Goal: Contribute content: Contribute content

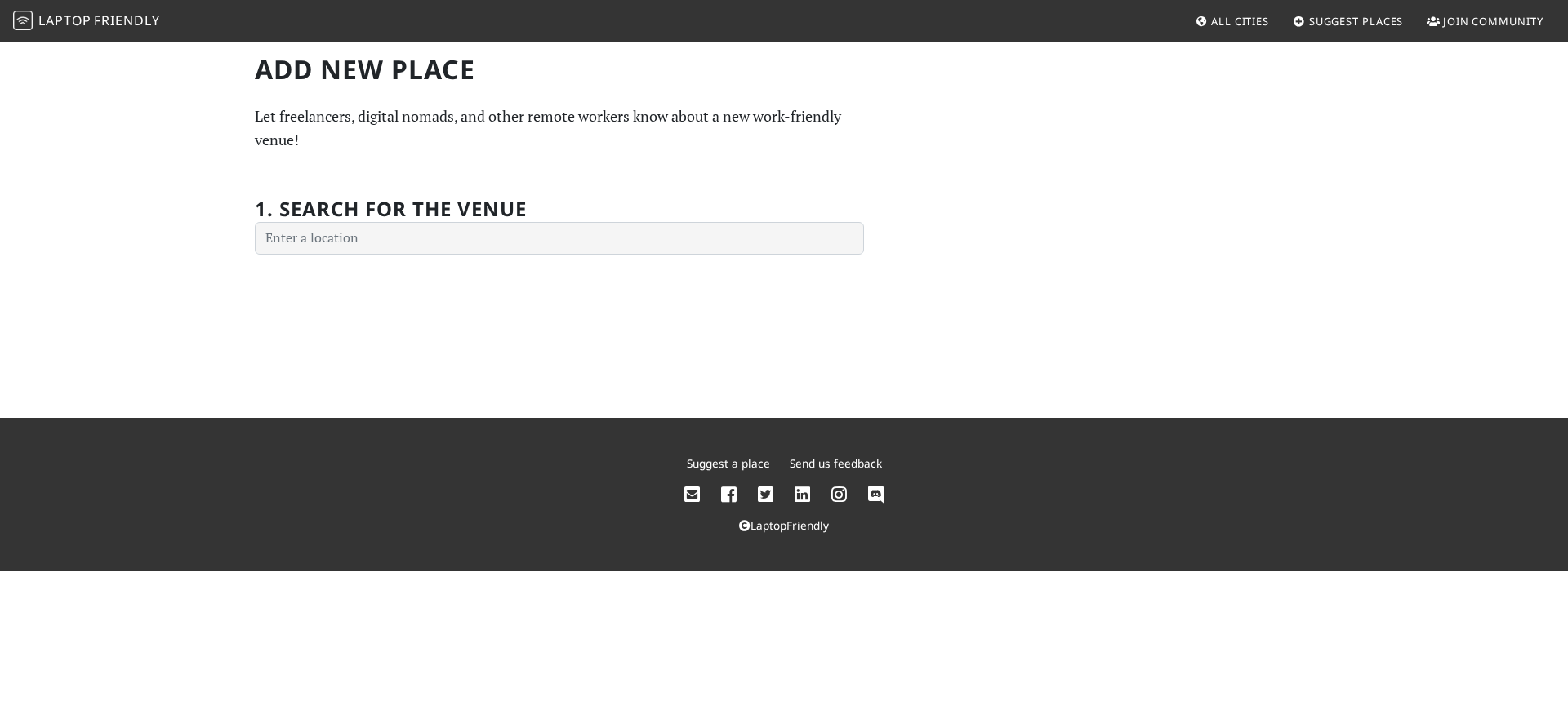
click at [260, 79] on h1 "Add new Place" at bounding box center [559, 69] width 609 height 31
click at [108, 90] on div "Add new Place Let freelancers, digital nomads, and other remote workers know ab…" at bounding box center [784, 229] width 1568 height 377
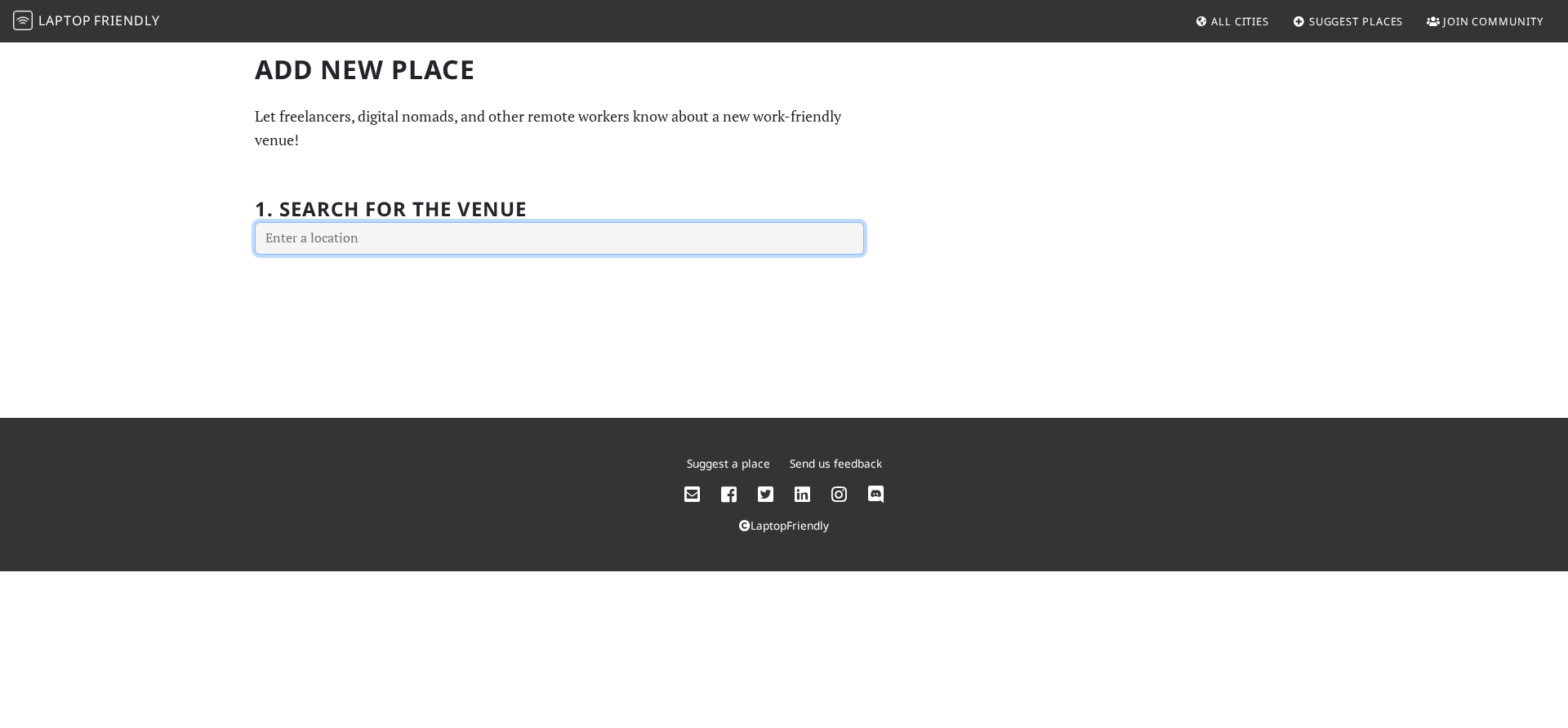
click at [454, 244] on input "text" at bounding box center [559, 238] width 609 height 32
type input "[GEOGRAPHIC_DATA]"
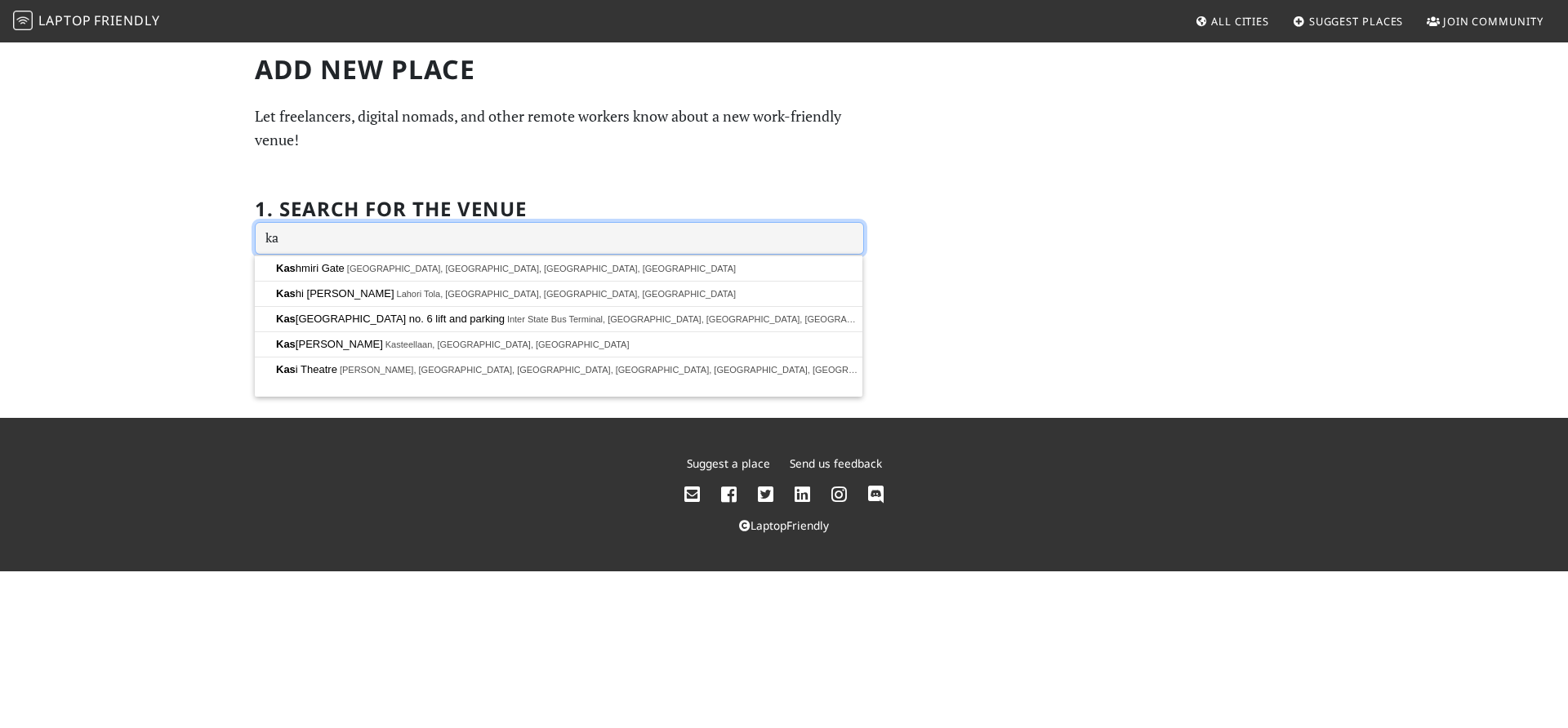
type input "k"
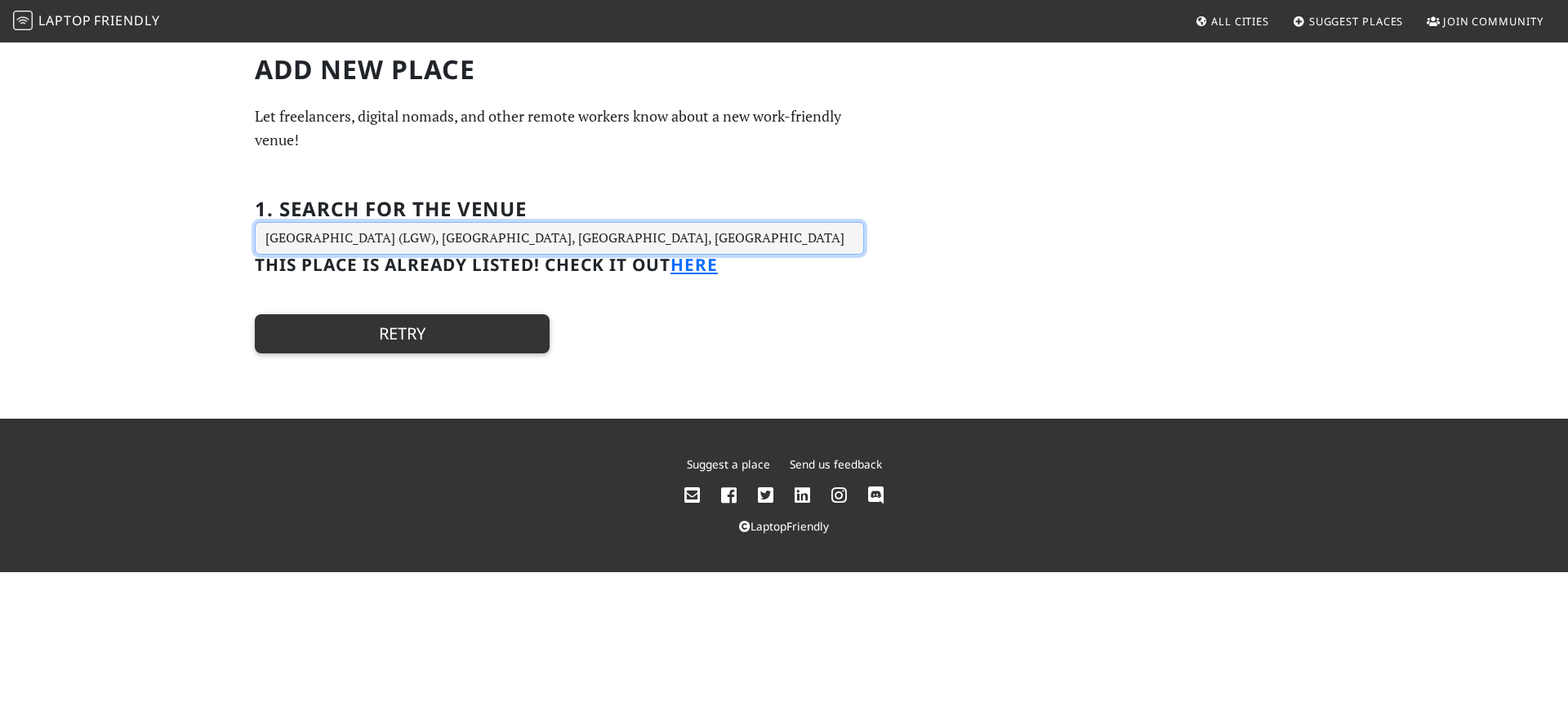
type input "[GEOGRAPHIC_DATA] (LGW), [GEOGRAPHIC_DATA], [GEOGRAPHIC_DATA], [GEOGRAPHIC_DATA]"
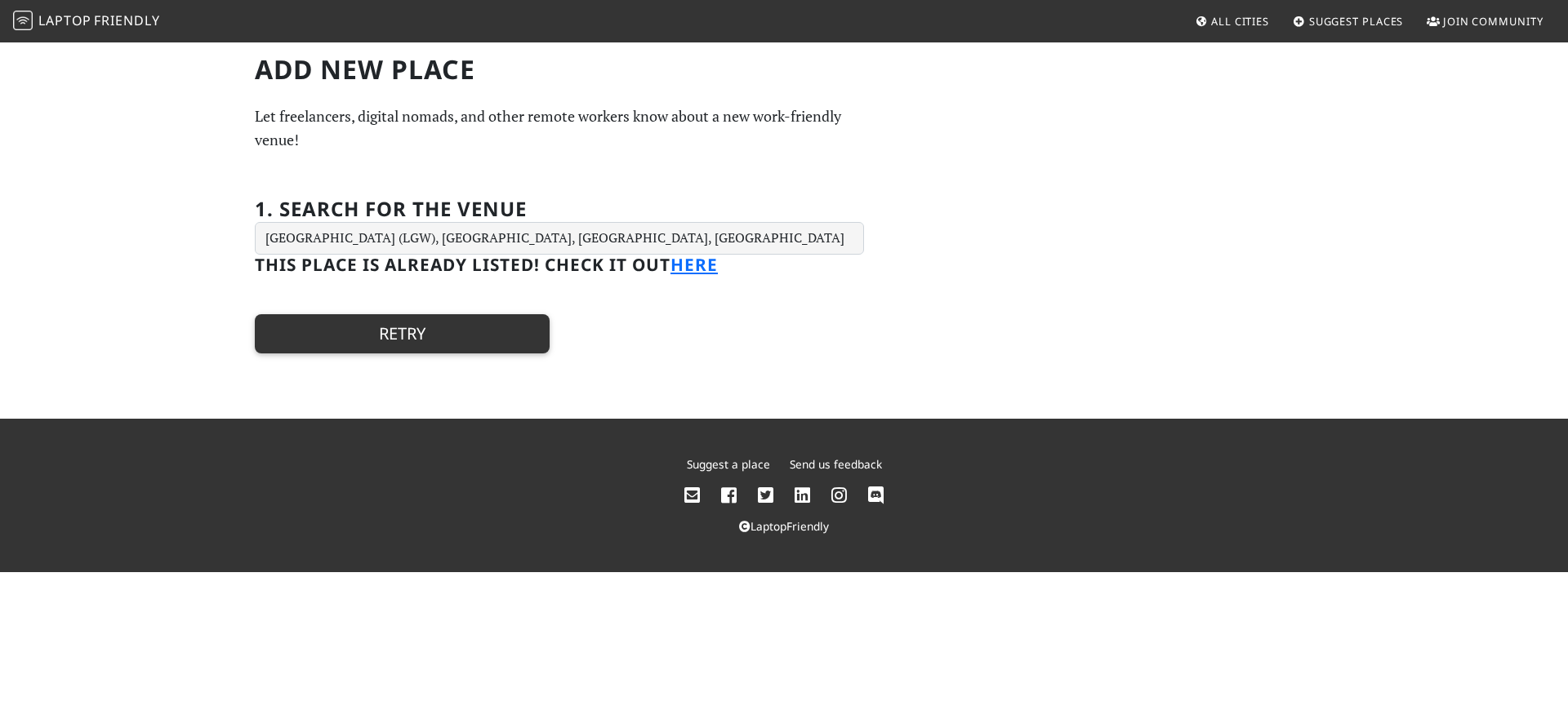
click at [470, 337] on button "Retry" at bounding box center [402, 333] width 295 height 39
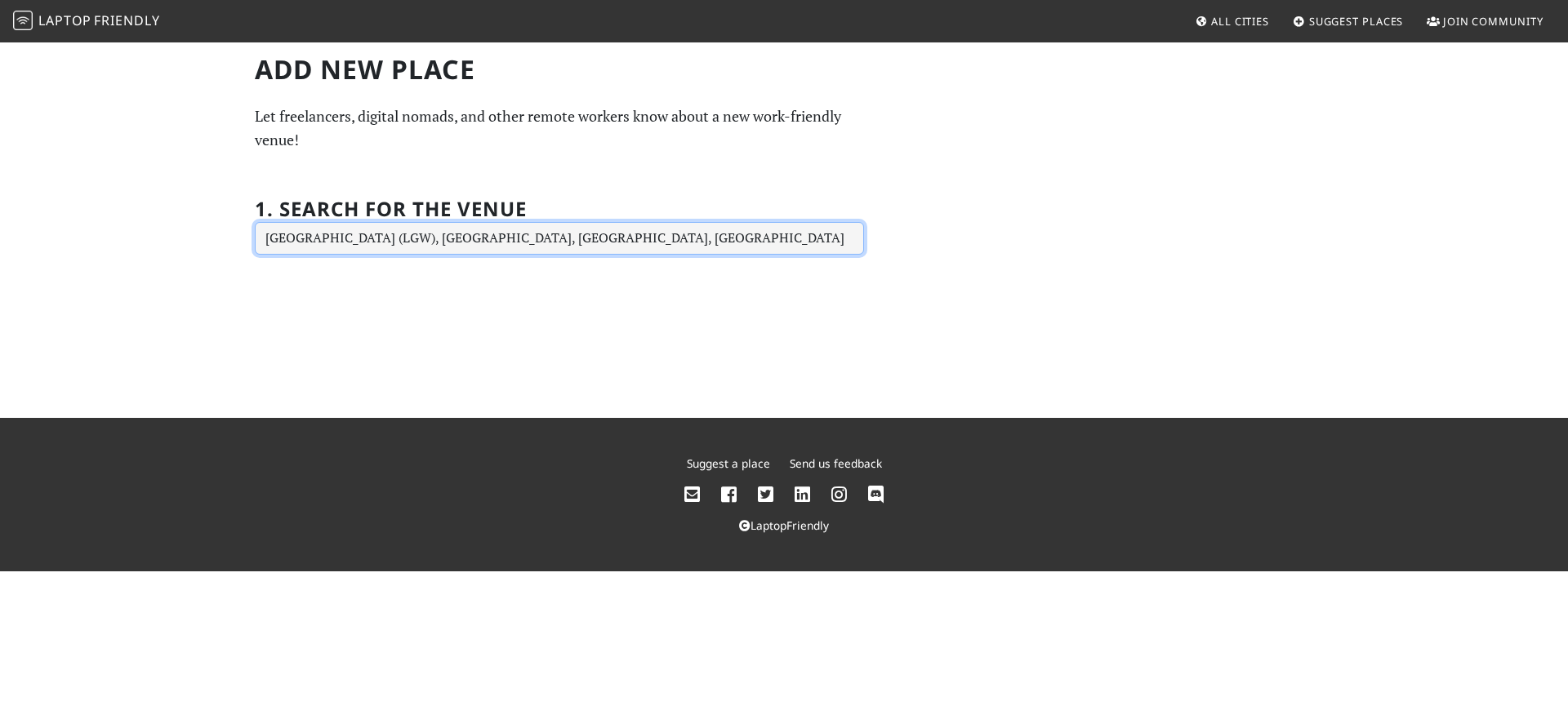
click at [446, 237] on input "[GEOGRAPHIC_DATA] (LGW), [GEOGRAPHIC_DATA], [GEOGRAPHIC_DATA], [GEOGRAPHIC_DATA]" at bounding box center [559, 238] width 609 height 32
type input "[GEOGRAPHIC_DATA] (LGW), [GEOGRAPHIC_DATA], [GEOGRAPHIC_DATA], [GEOGRAPHIC_DATA]"
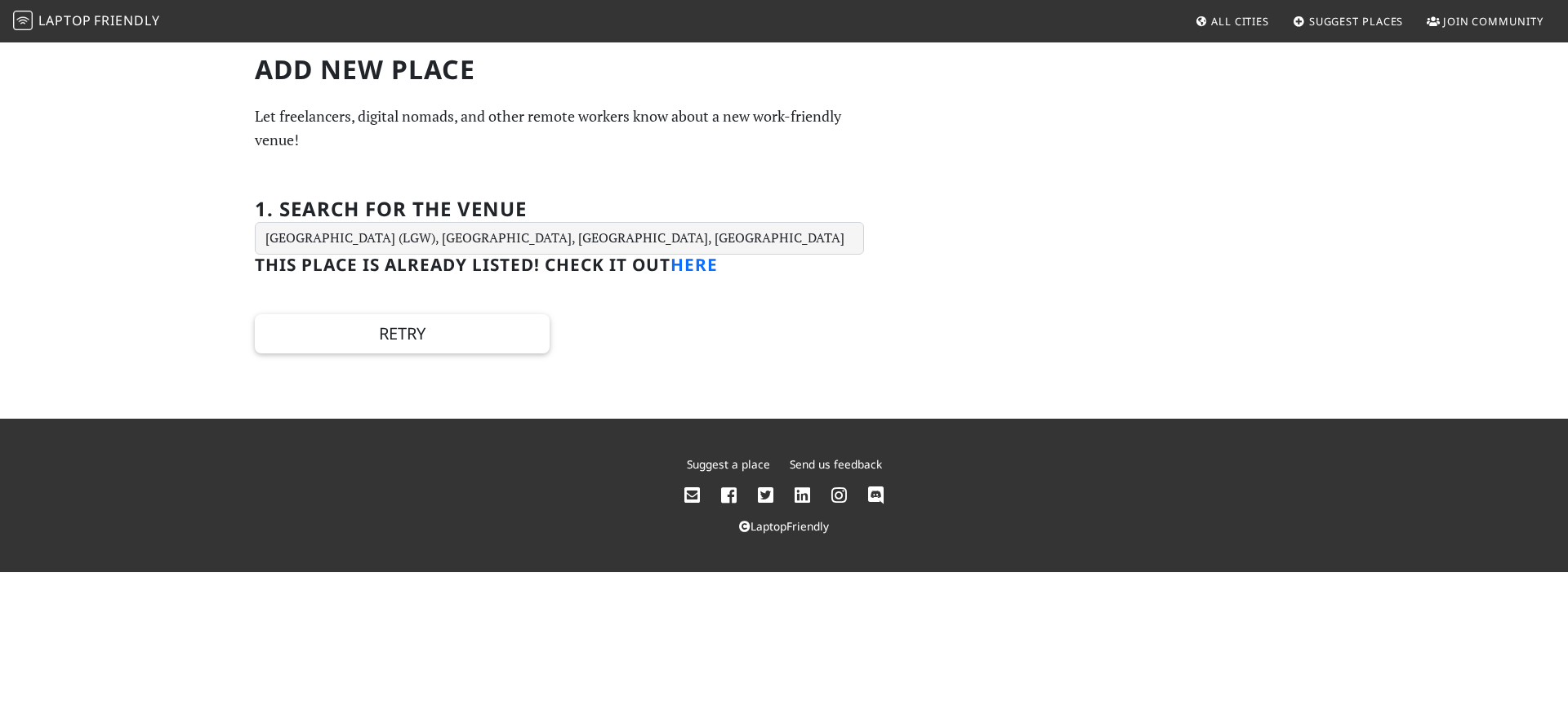
click at [700, 263] on link "here" at bounding box center [694, 265] width 47 height 23
